Goal: Task Accomplishment & Management: Use online tool/utility

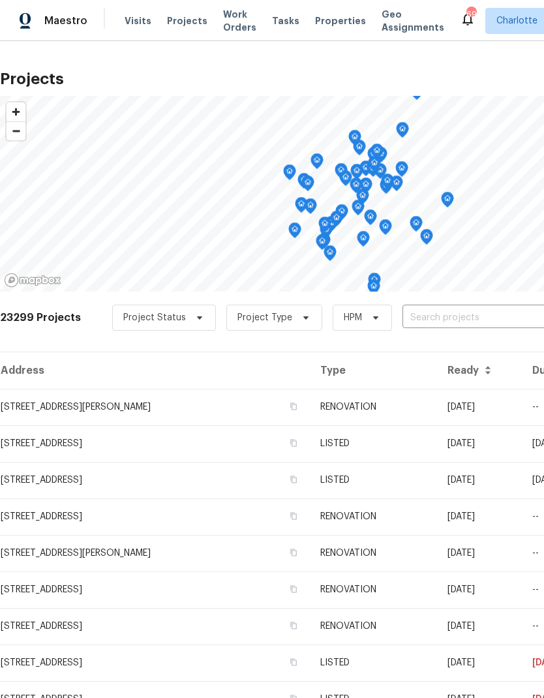
click at [448, 317] on input "text" at bounding box center [476, 318] width 149 height 20
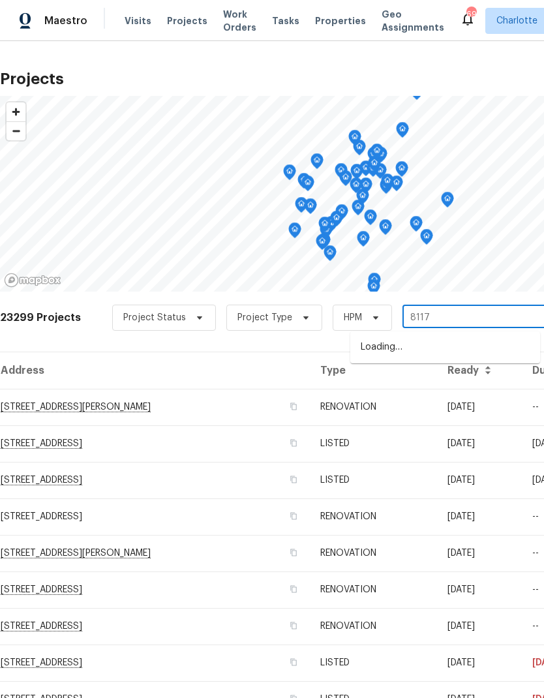
type input "8117 s"
click at [458, 349] on li "[STREET_ADDRESS][PERSON_NAME]" at bounding box center [445, 348] width 190 height 22
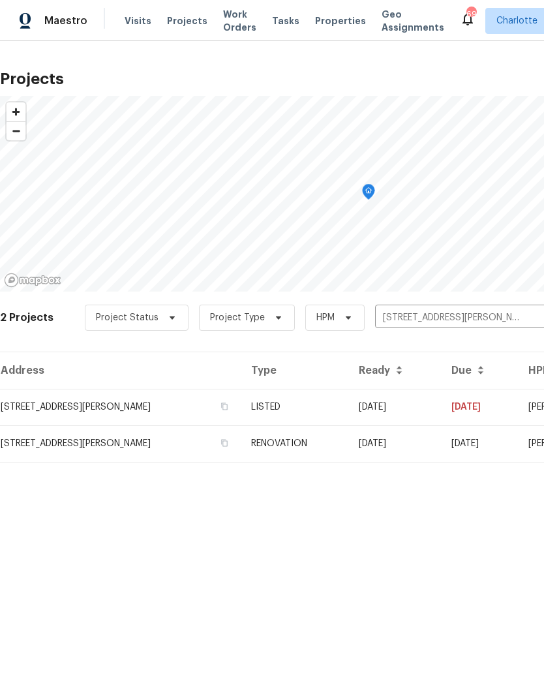
click at [137, 413] on td "[STREET_ADDRESS][PERSON_NAME]" at bounding box center [120, 407] width 241 height 37
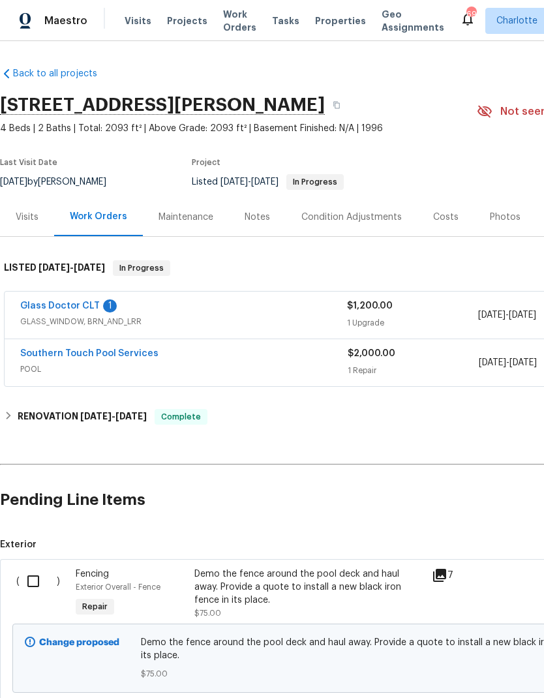
click at [104, 303] on div "1" at bounding box center [110, 305] width 14 height 13
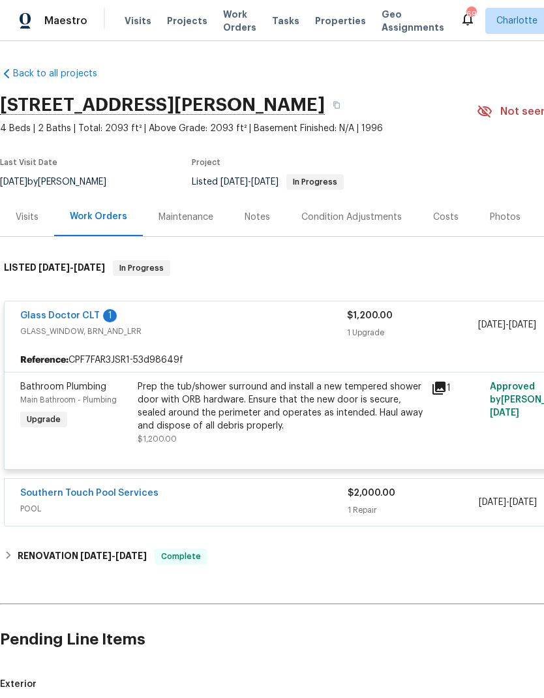
click at [68, 315] on link "Glass Doctor CLT" at bounding box center [60, 315] width 80 height 9
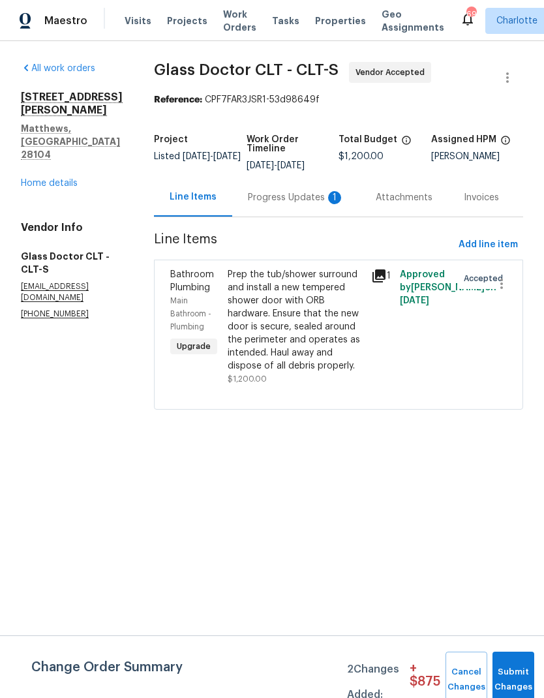
click at [272, 200] on div "Progress Updates 1" at bounding box center [296, 197] width 97 height 13
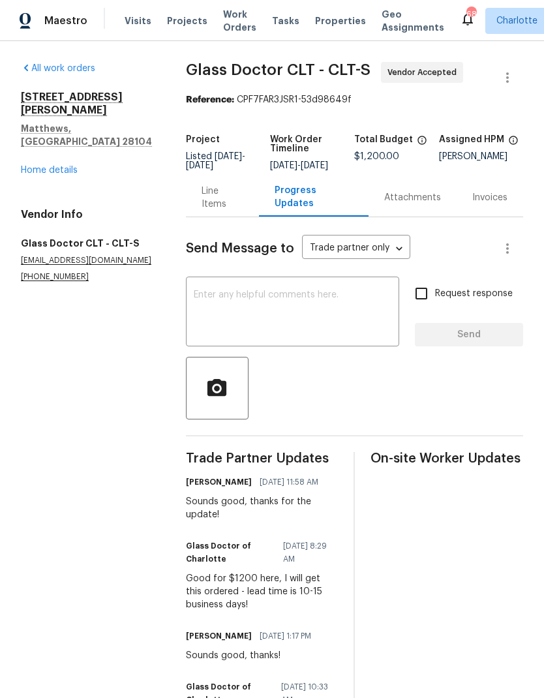
click at [71, 166] on link "Home details" at bounding box center [49, 170] width 57 height 9
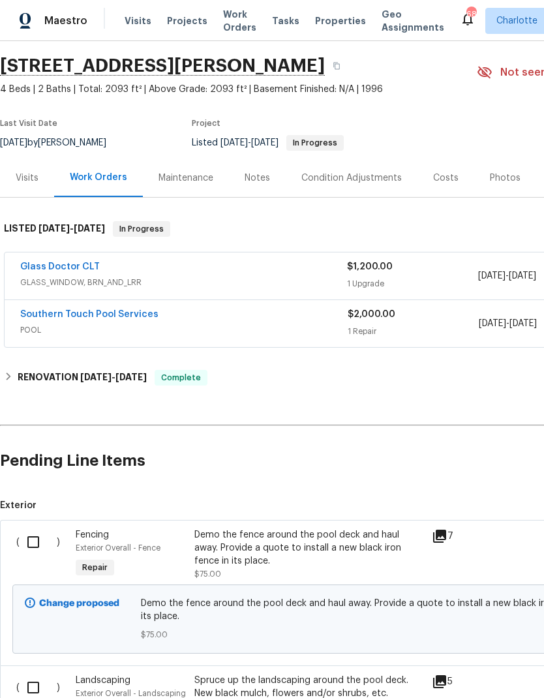
scroll to position [38, 0]
click at [126, 316] on link "Southern Touch Pool Services" at bounding box center [89, 315] width 138 height 9
